Goal: Information Seeking & Learning: Learn about a topic

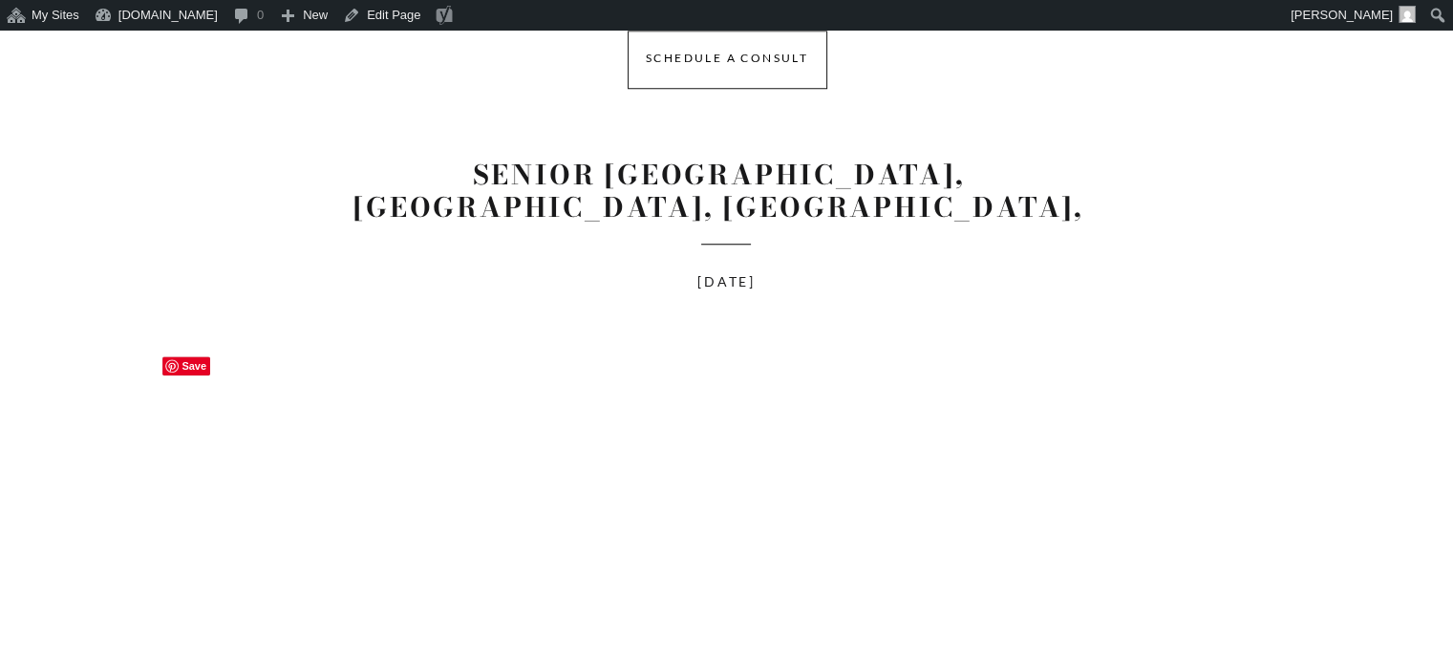
scroll to position [1624, 0]
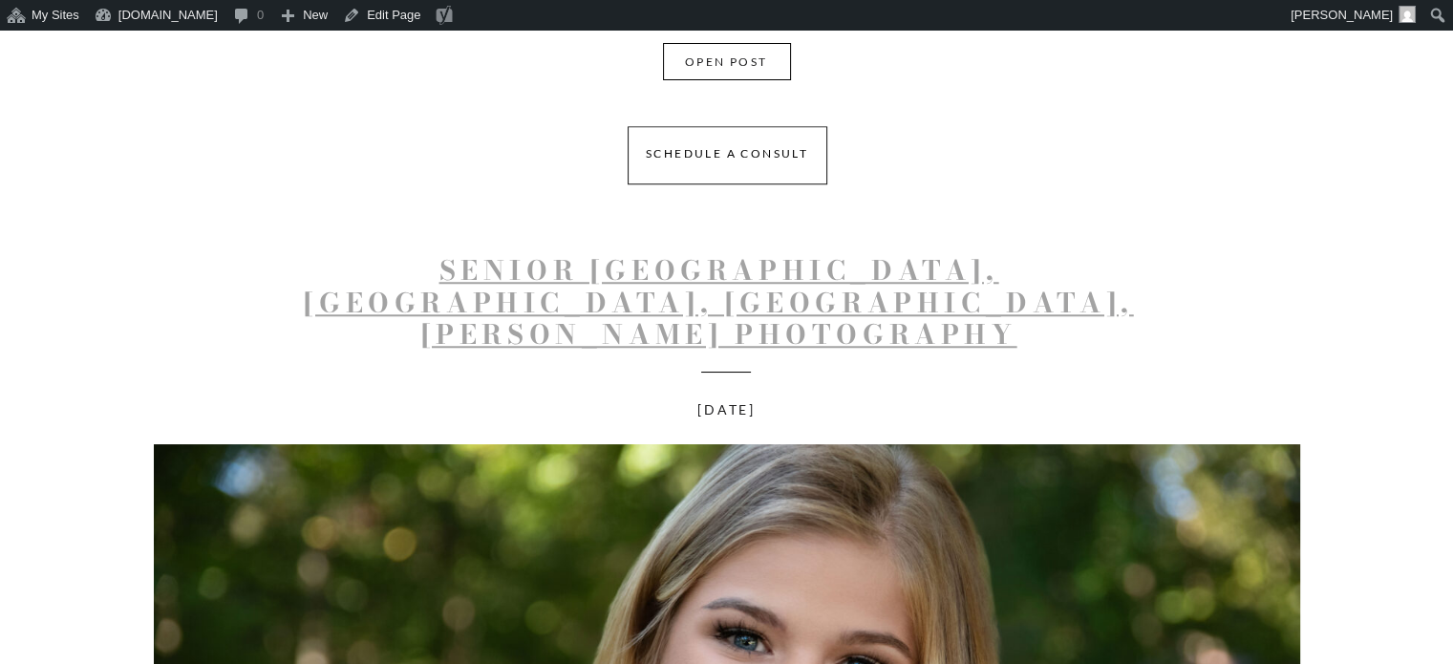
click at [767, 303] on link "Senior [GEOGRAPHIC_DATA], [GEOGRAPHIC_DATA], [GEOGRAPHIC_DATA], [PERSON_NAME] P…" at bounding box center [718, 301] width 829 height 105
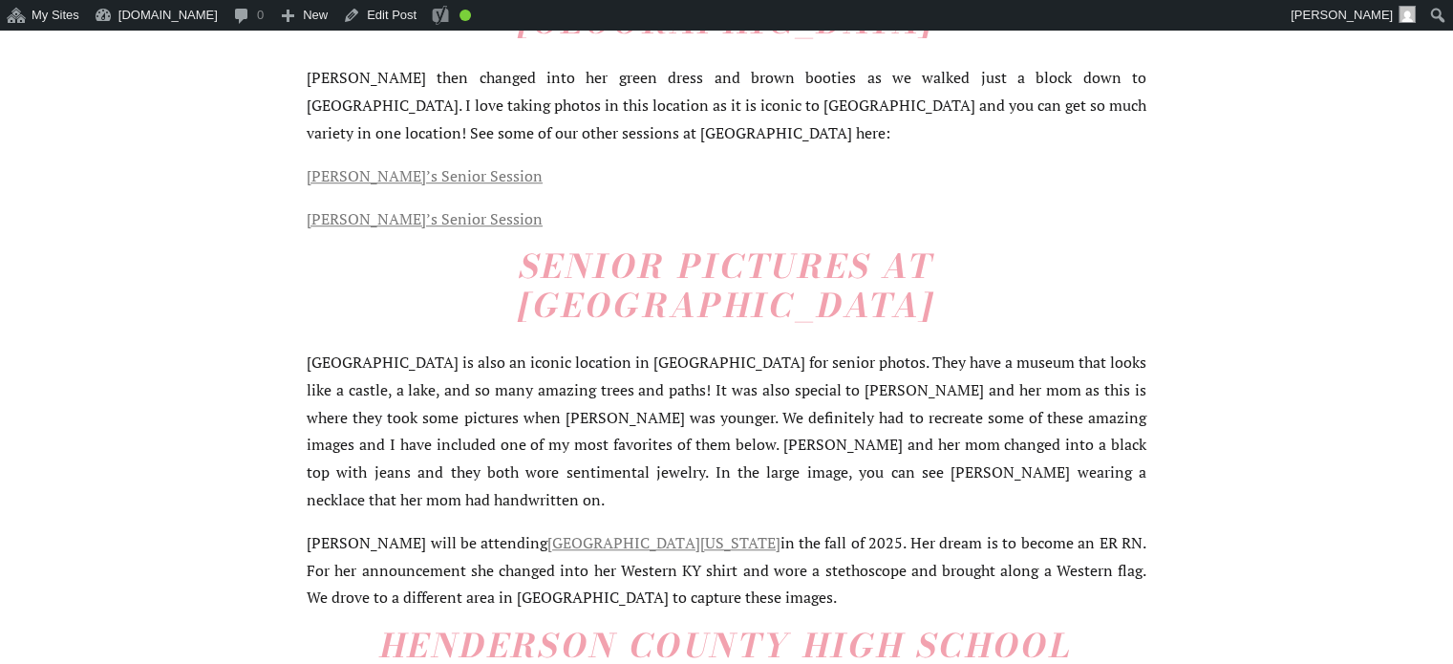
scroll to position [1338, 0]
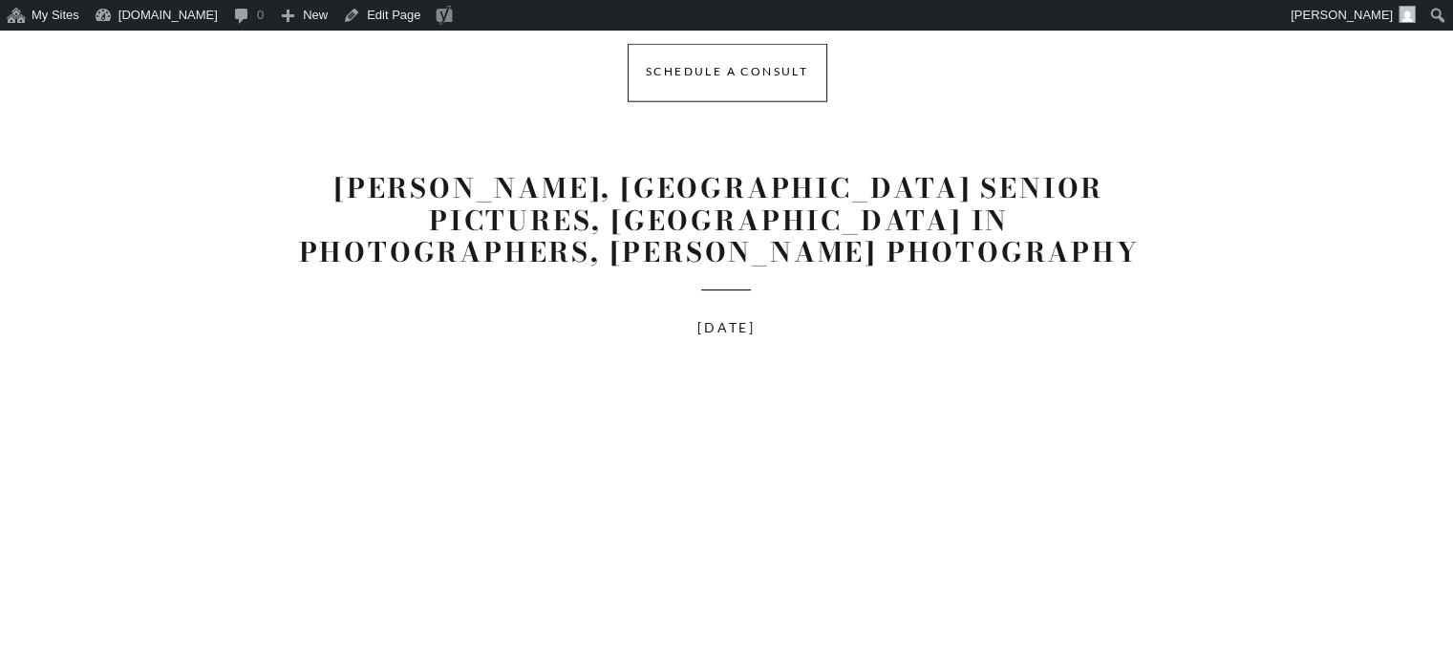
scroll to position [12327, 0]
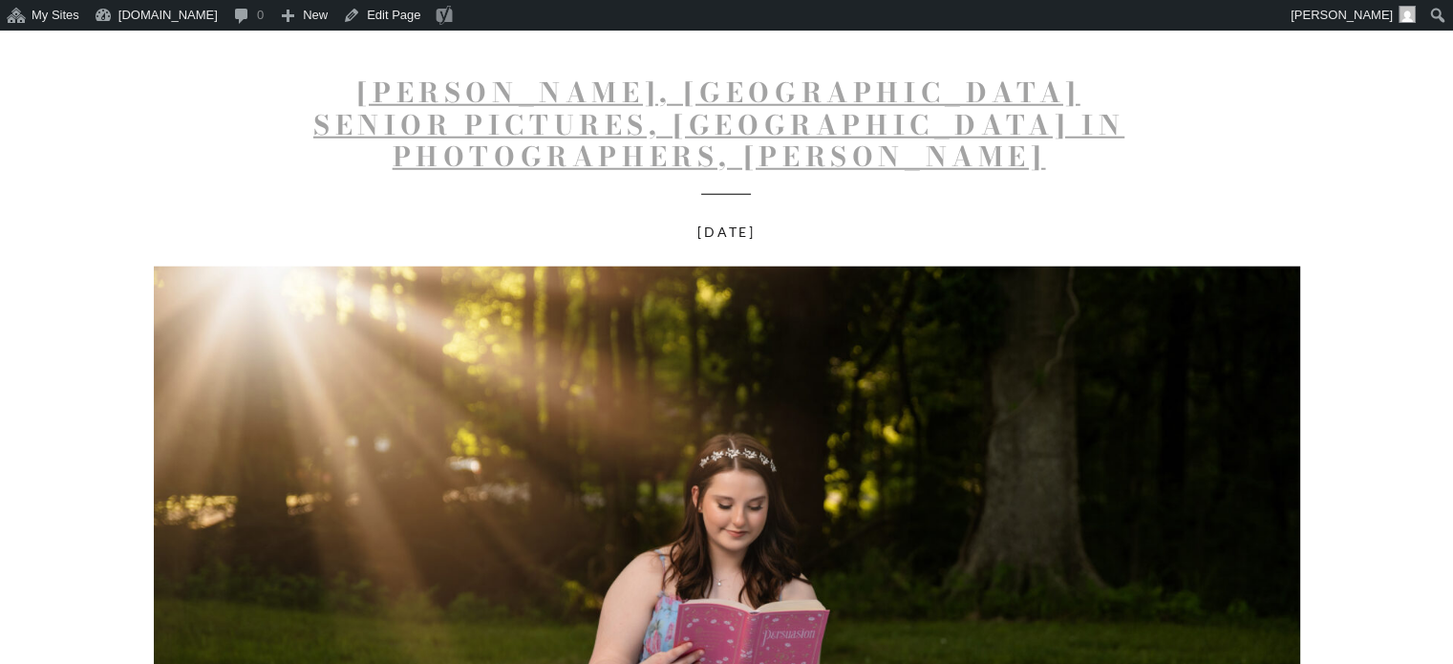
click at [791, 137] on link "Avery, Castle High School Senior Pictures, Newburgh IN Photographers, Klem Phot…" at bounding box center [718, 141] width 811 height 138
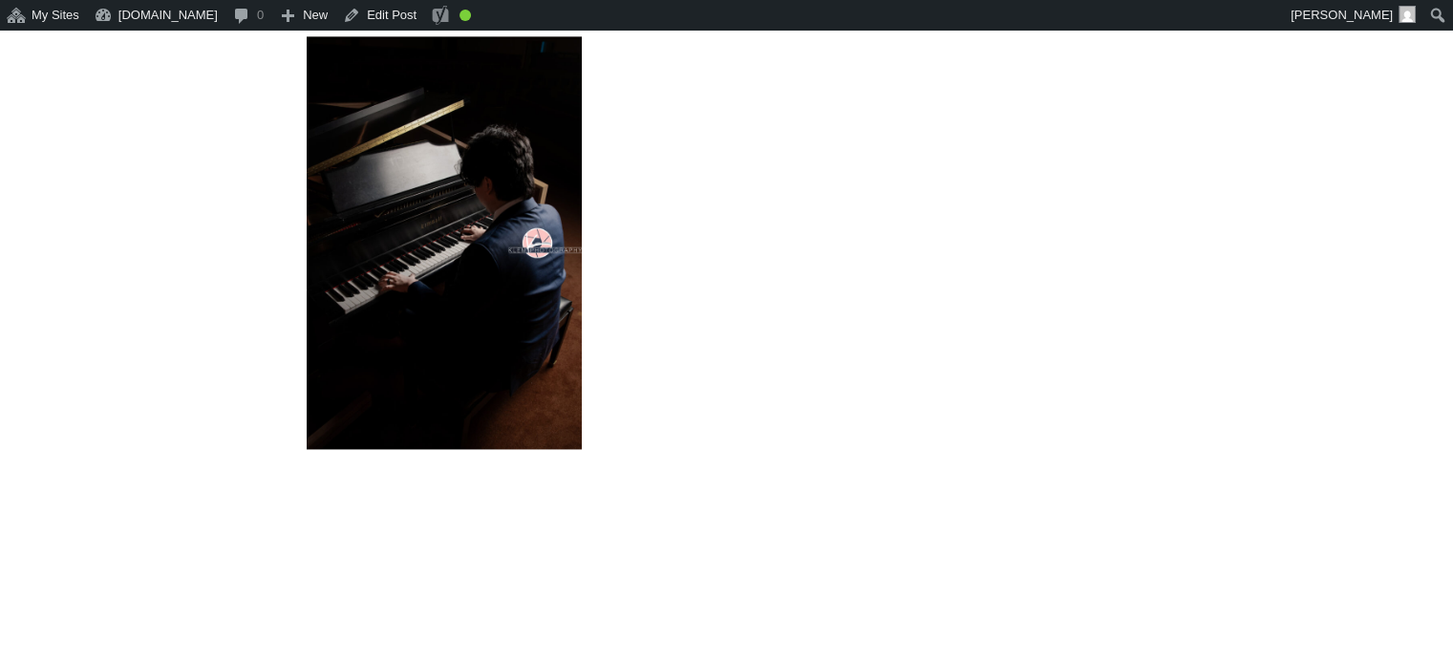
scroll to position [2102, 0]
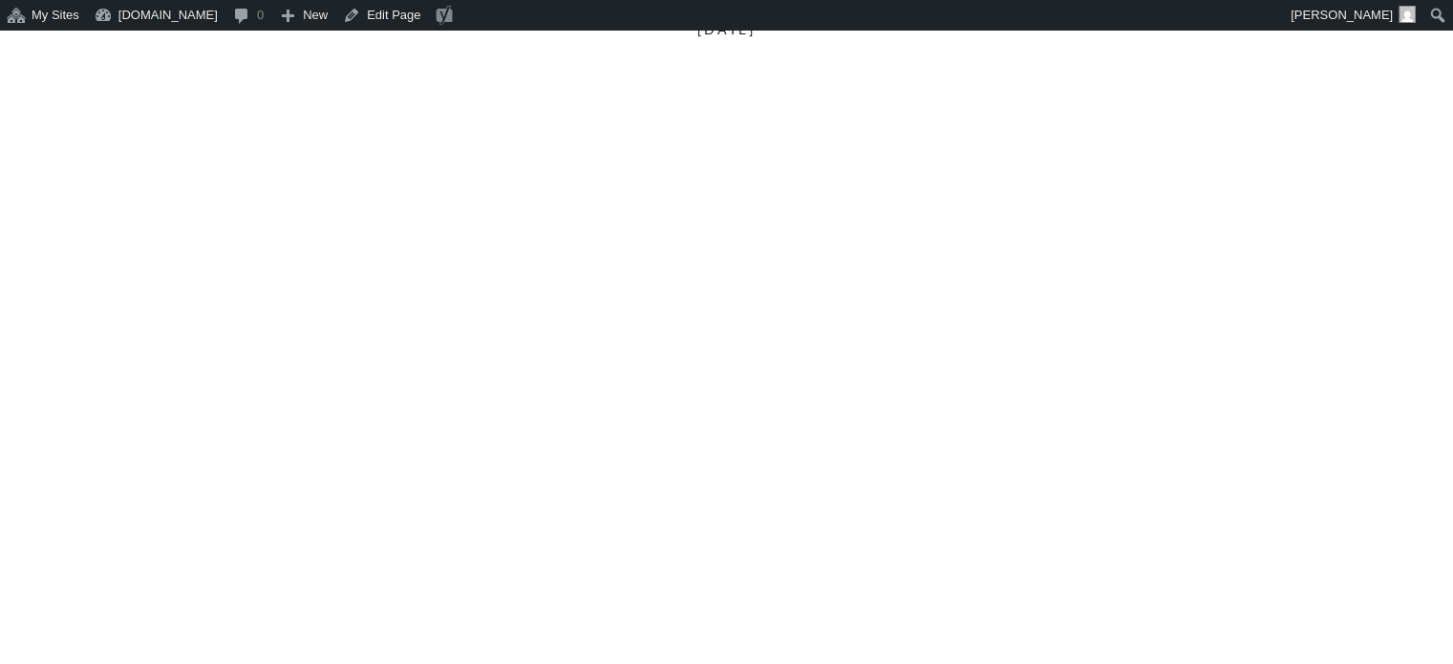
scroll to position [1051, 0]
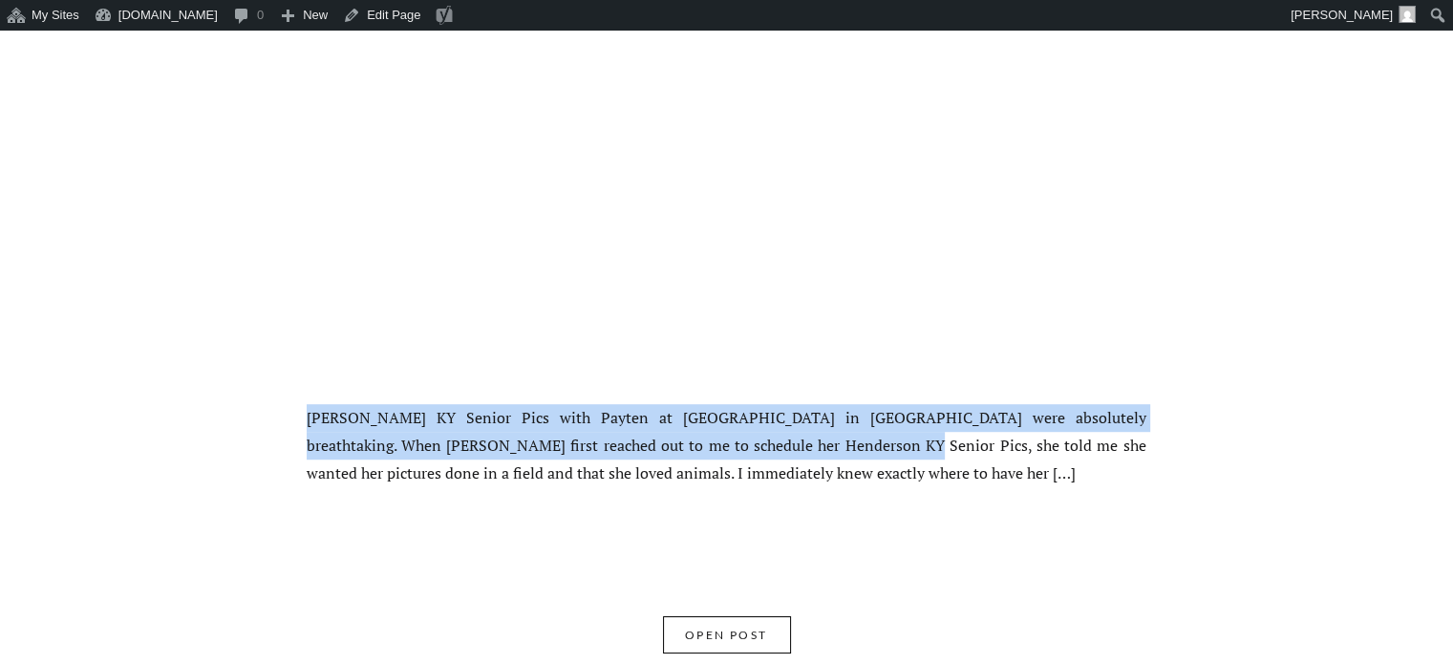
drag, startPoint x: 308, startPoint y: 421, endPoint x: 784, endPoint y: 436, distance: 476.1
click at [784, 436] on p "Henderson KY Senior Pics with Payten at Rolling Hills Equestrian Center in Hend…" at bounding box center [727, 445] width 840 height 82
click at [742, 634] on nav "OPEN POST" at bounding box center [726, 639] width 121 height 29
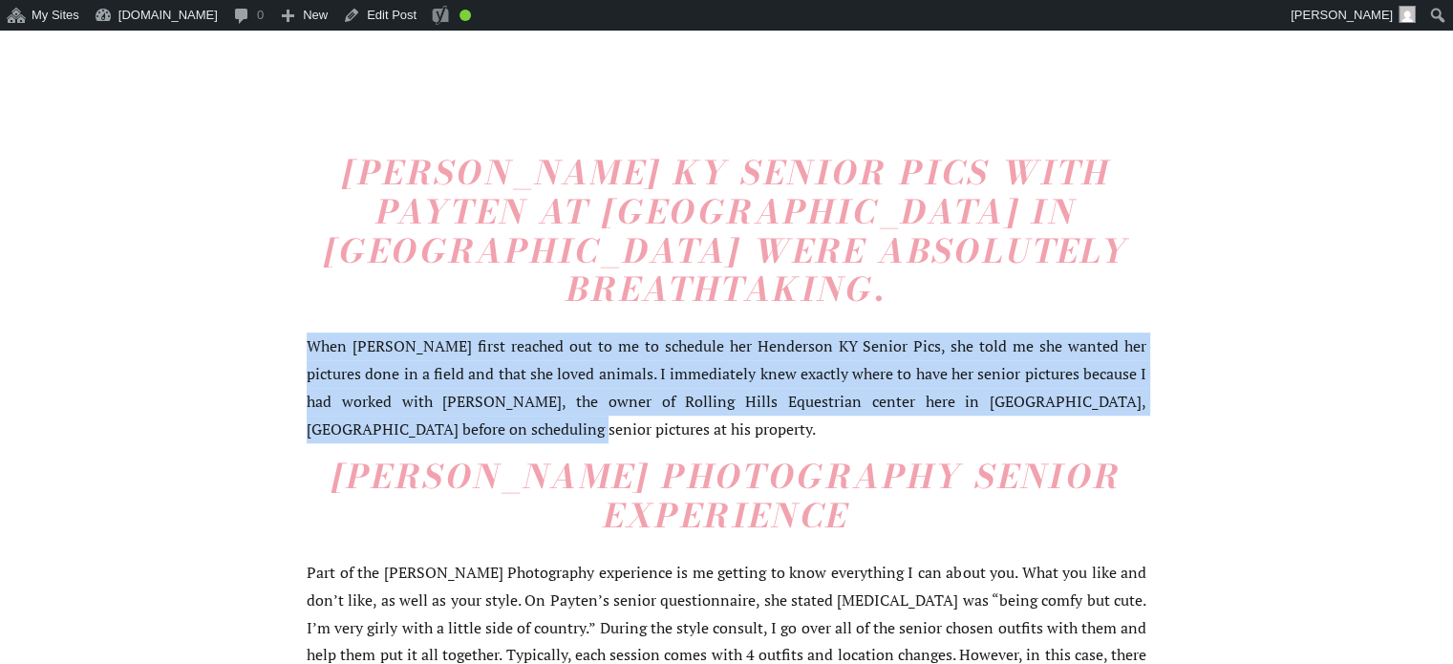
drag, startPoint x: 310, startPoint y: 342, endPoint x: 404, endPoint y: 434, distance: 131.8
click at [404, 434] on p "When [PERSON_NAME] first reached out to me to schedule her Henderson KY Senior …" at bounding box center [727, 388] width 840 height 110
copy p "When Payten first reached out to me to schedule her Henderson KY Senior Pics, s…"
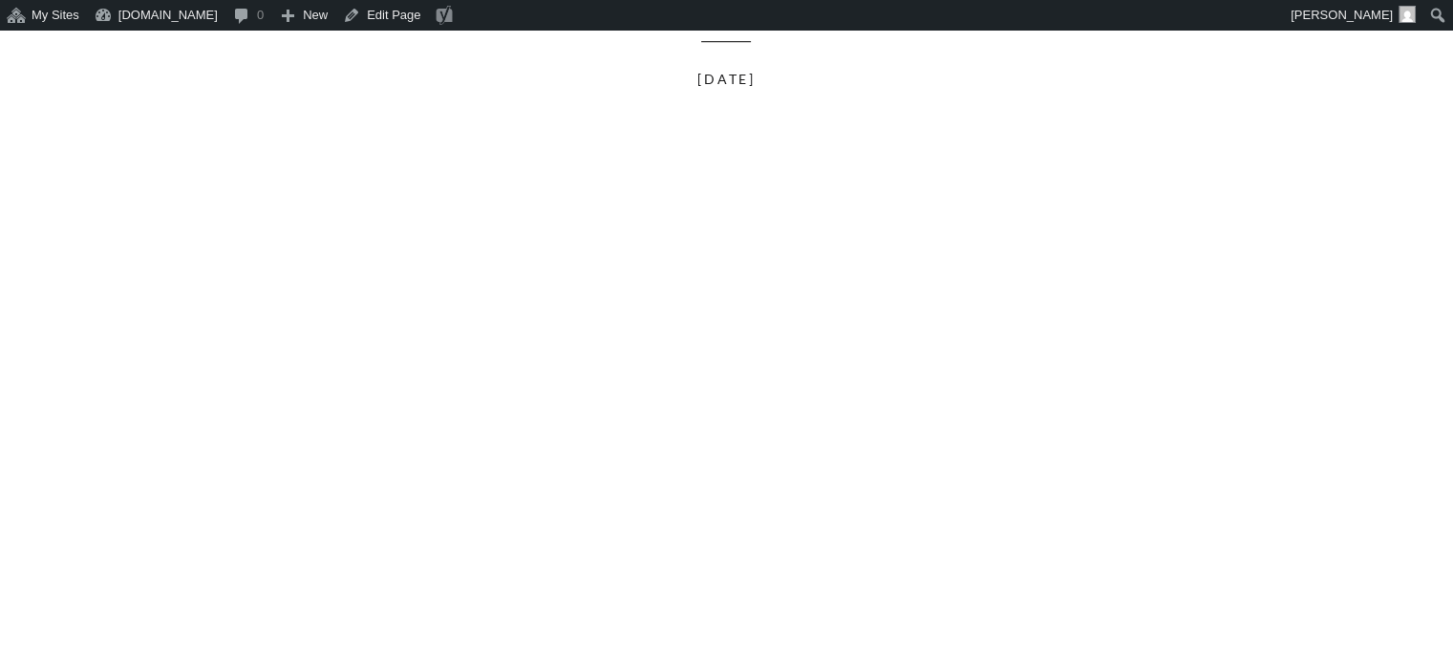
scroll to position [8600, 0]
